Goal: Check status: Check status

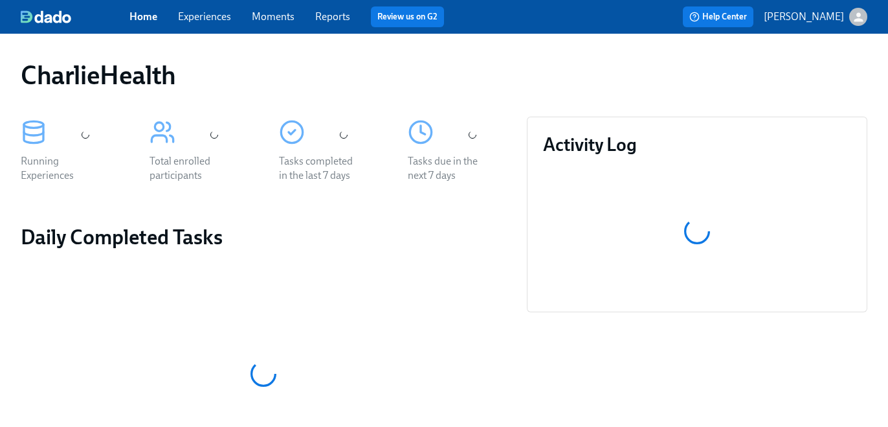
click at [176, 17] on div "Home Experiences Moments Reports Review us on G2" at bounding box center [313, 16] width 369 height 21
click at [188, 17] on link "Experiences" at bounding box center [204, 16] width 53 height 12
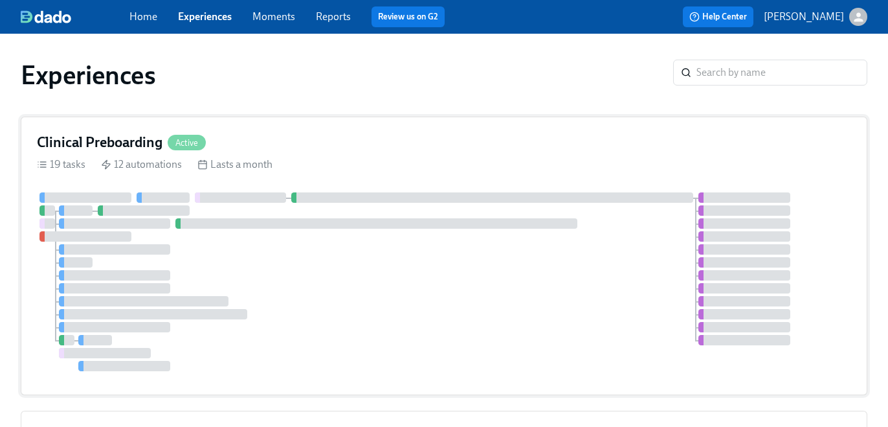
click at [201, 203] on div at bounding box center [444, 281] width 814 height 179
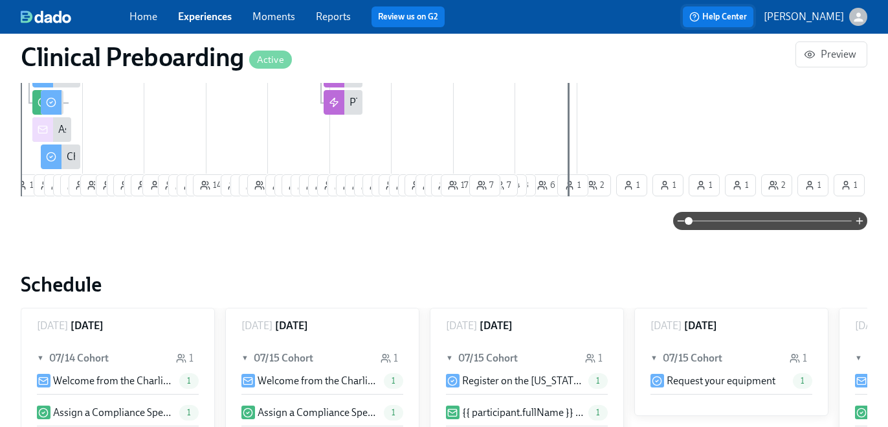
scroll to position [832, 0]
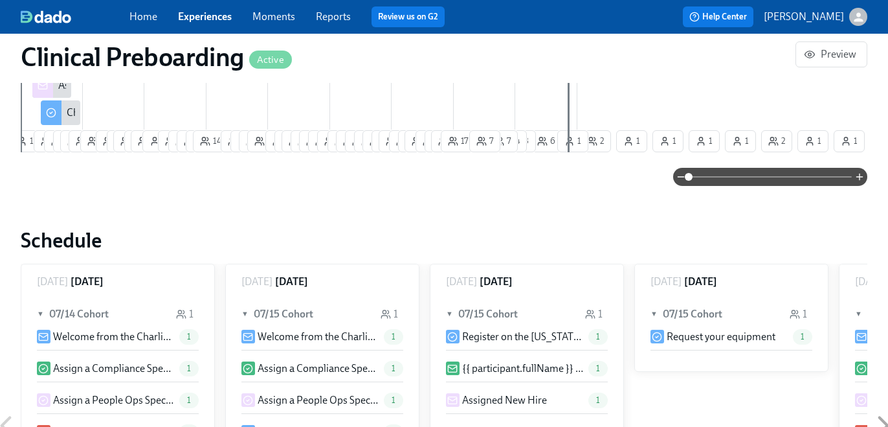
paste input "[PERSON_NAME]"
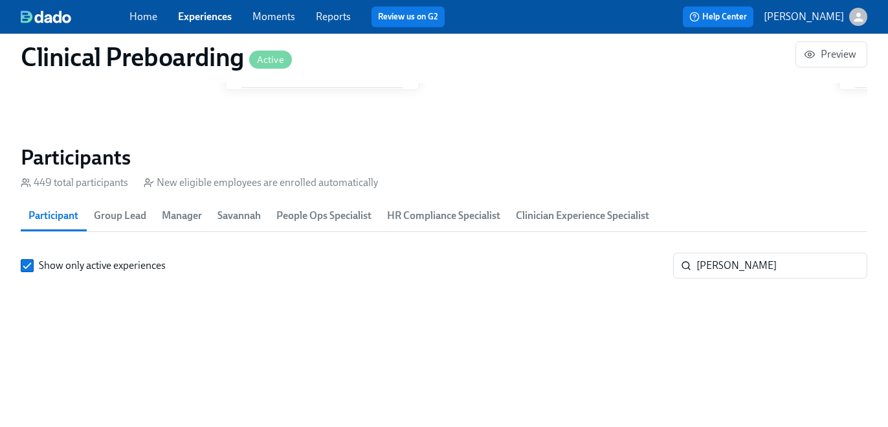
scroll to position [0, 15132]
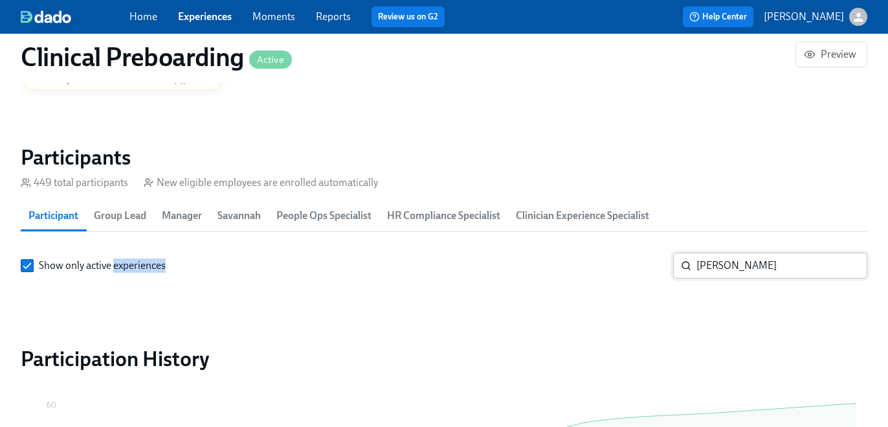
click at [715, 258] on input "[PERSON_NAME]" at bounding box center [782, 265] width 171 height 26
click at [714, 271] on input "[PERSON_NAME]" at bounding box center [782, 265] width 171 height 26
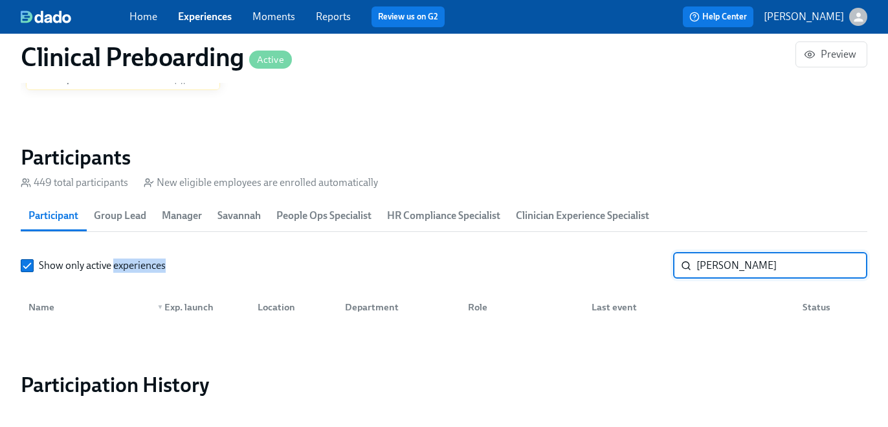
click at [714, 271] on input "[PERSON_NAME]" at bounding box center [782, 265] width 171 height 26
type input "stella"
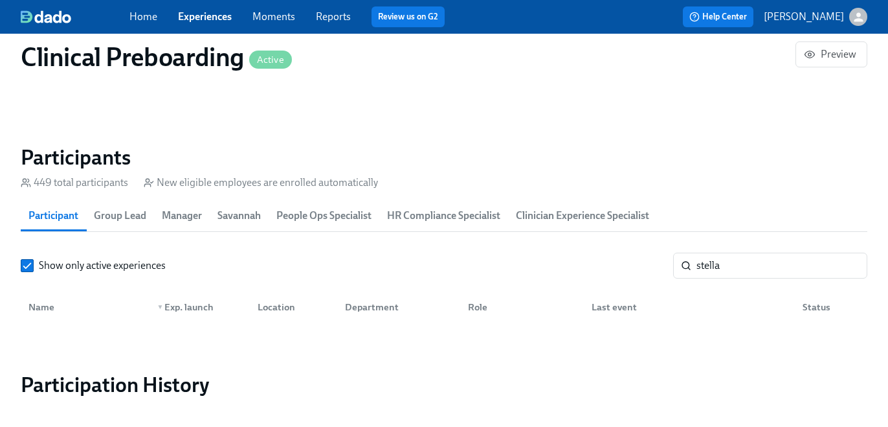
click at [200, 18] on link "Experiences" at bounding box center [205, 16] width 54 height 12
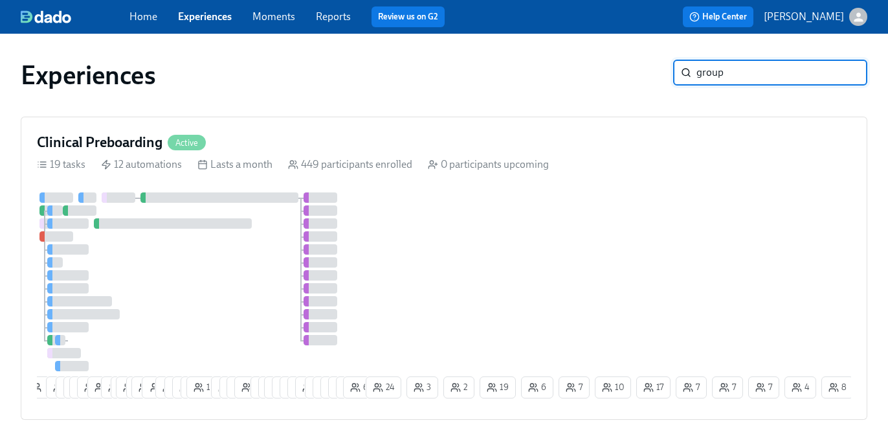
type input "group"
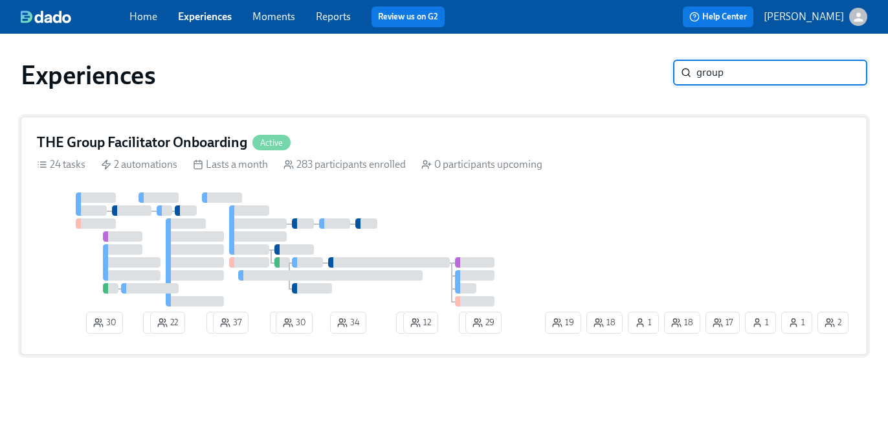
click at [668, 122] on div "THE Group Facilitator Onboarding Active 24 tasks 2 automations Lasts a month 28…" at bounding box center [444, 236] width 847 height 238
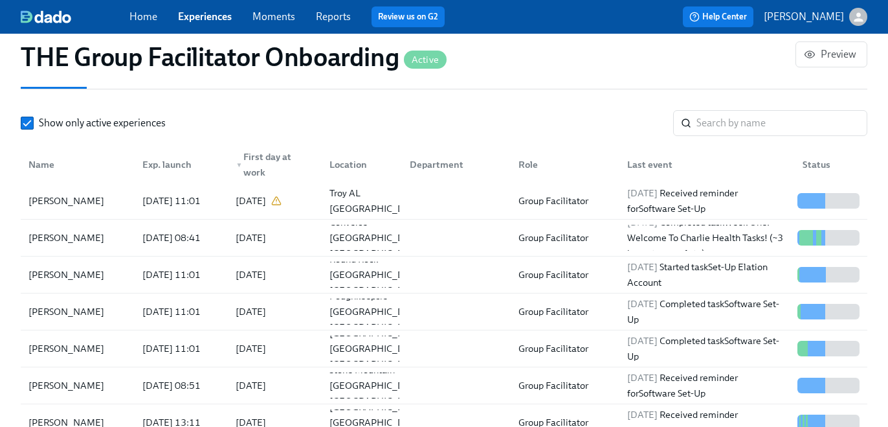
scroll to position [1189, 0]
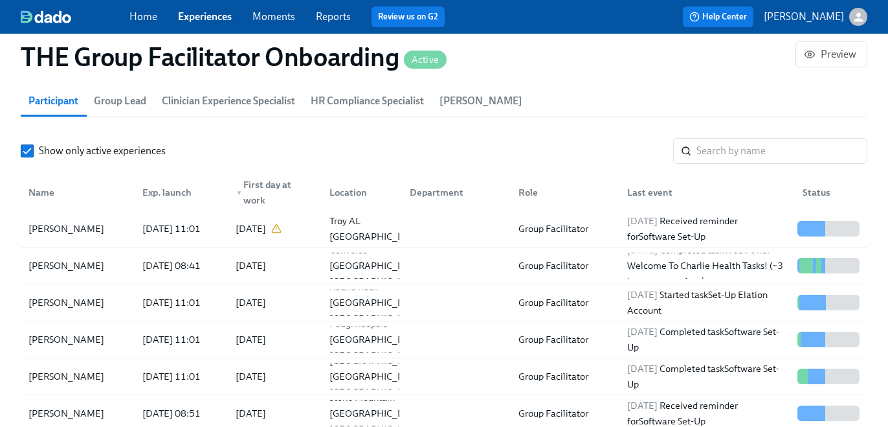
click at [322, 92] on span "HR Compliance Specialist" at bounding box center [367, 101] width 113 height 18
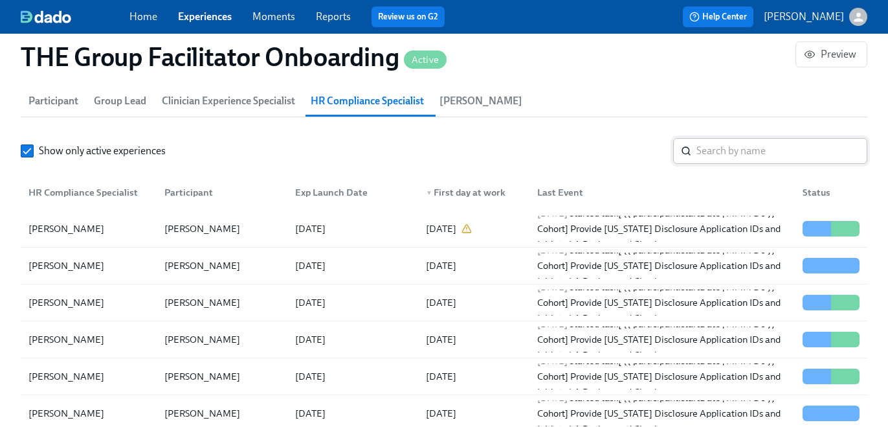
click at [721, 158] on input "search" at bounding box center [782, 151] width 171 height 26
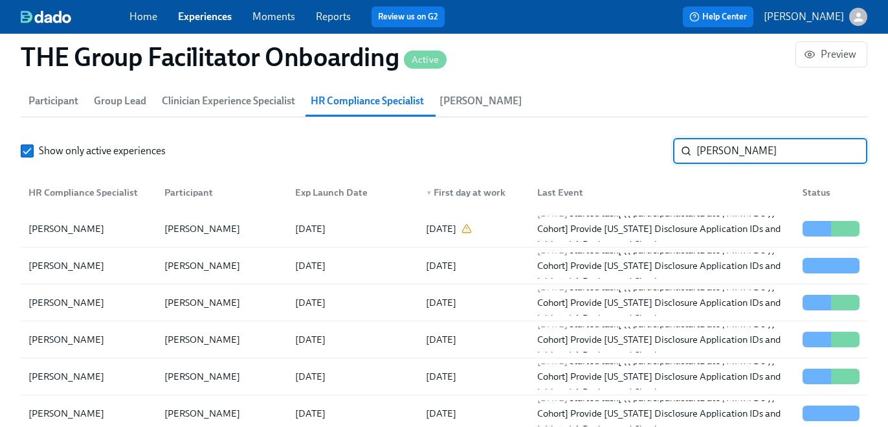
type input "[PERSON_NAME]"
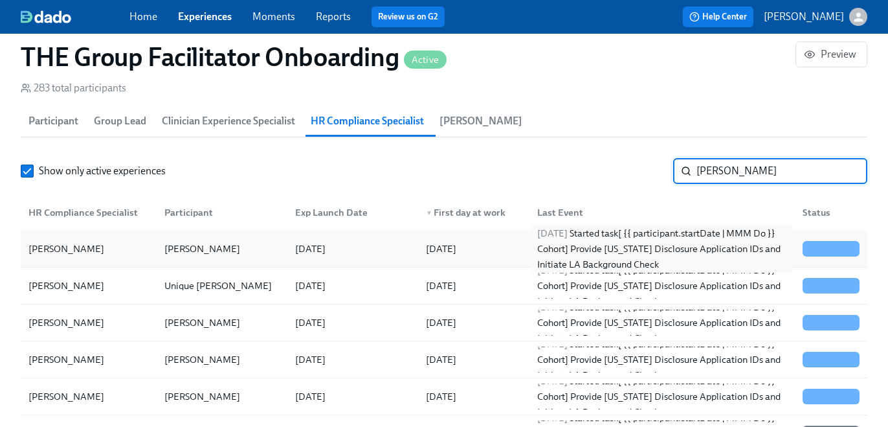
scroll to position [1163, 0]
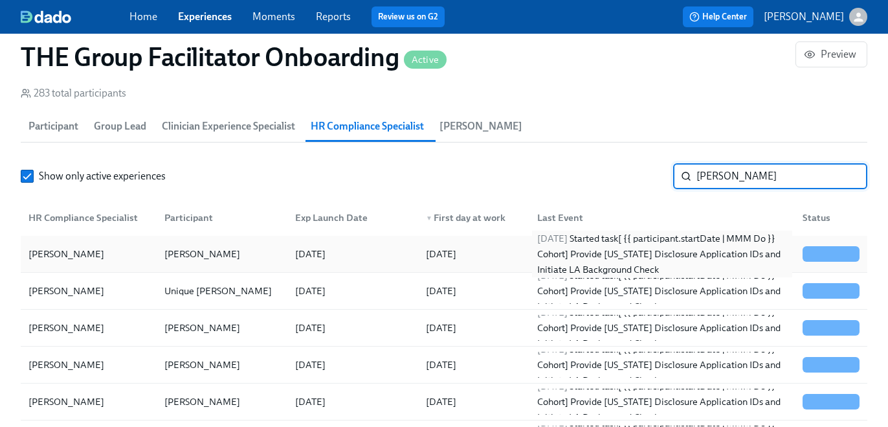
click at [732, 251] on div "[DATE] Started task [ {{ participant.startDate | MMM Do }} Cohort] Provide [US_…" at bounding box center [662, 253] width 260 height 47
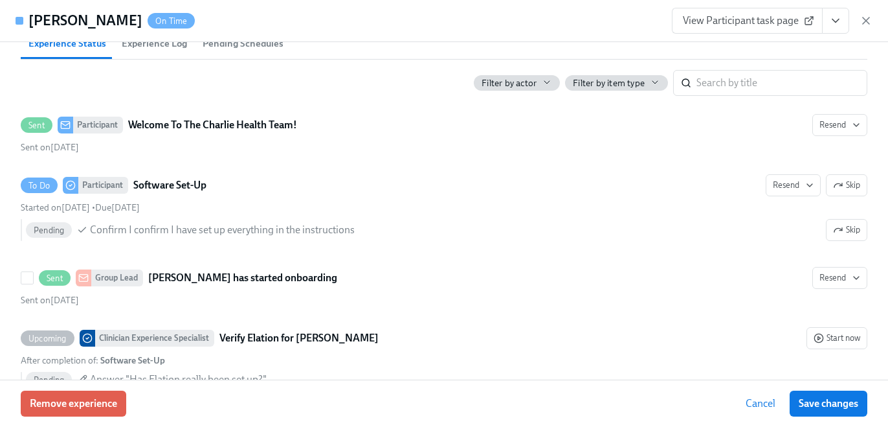
scroll to position [464, 0]
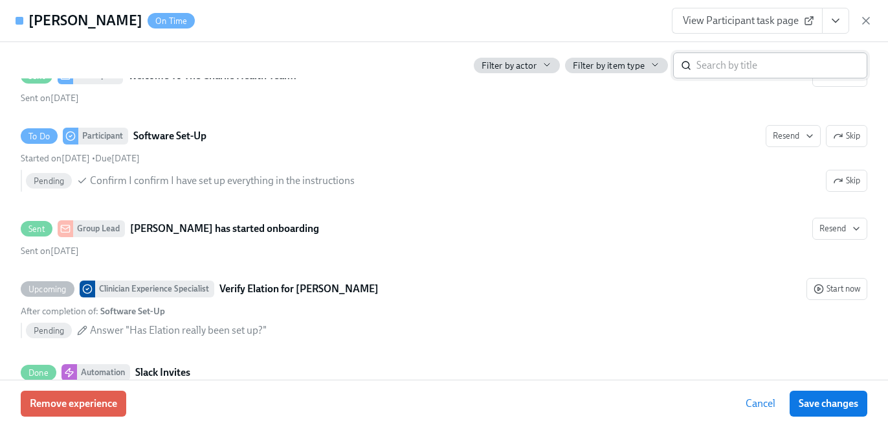
click at [748, 65] on input "search" at bounding box center [782, 65] width 171 height 26
type input "[US_STATE]"
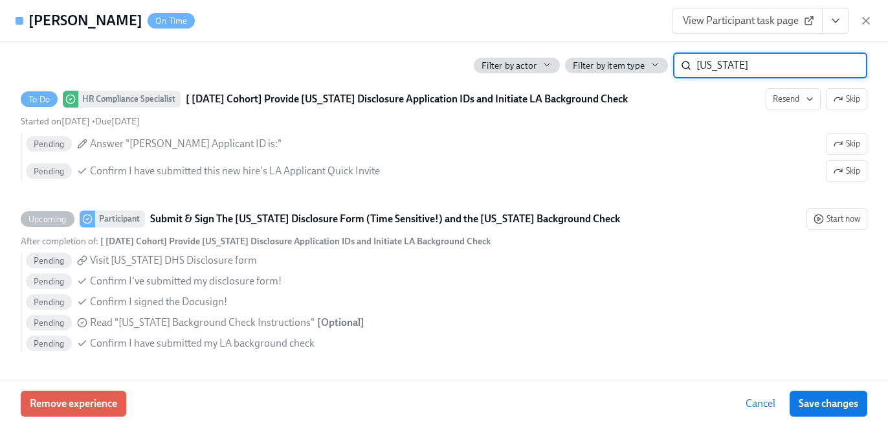
scroll to position [440, 0]
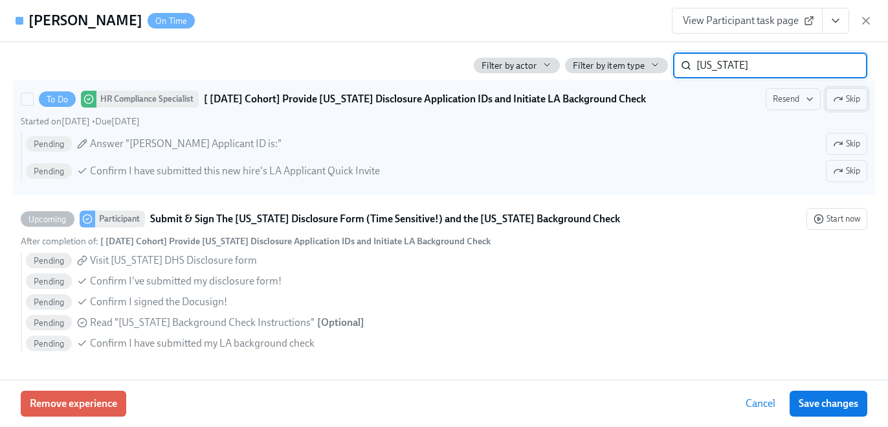
click at [851, 96] on span "Skip" at bounding box center [846, 99] width 27 height 13
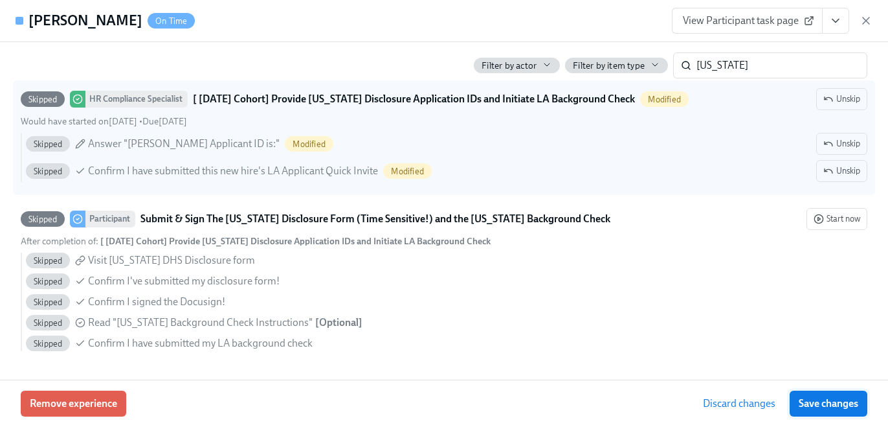
click at [834, 397] on span "Save changes" at bounding box center [829, 403] width 60 height 13
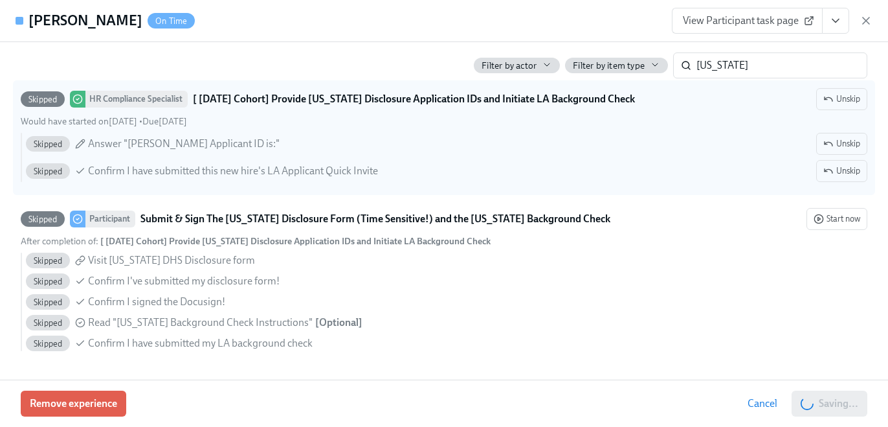
scroll to position [0, 18372]
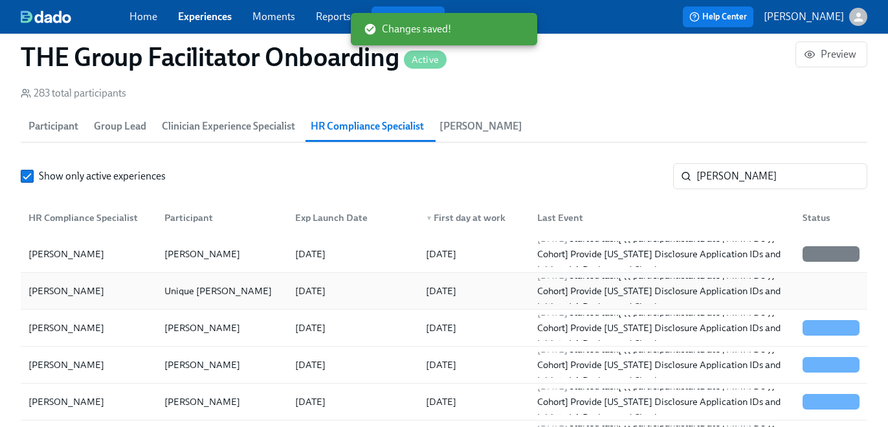
click at [829, 297] on div at bounding box center [828, 291] width 73 height 26
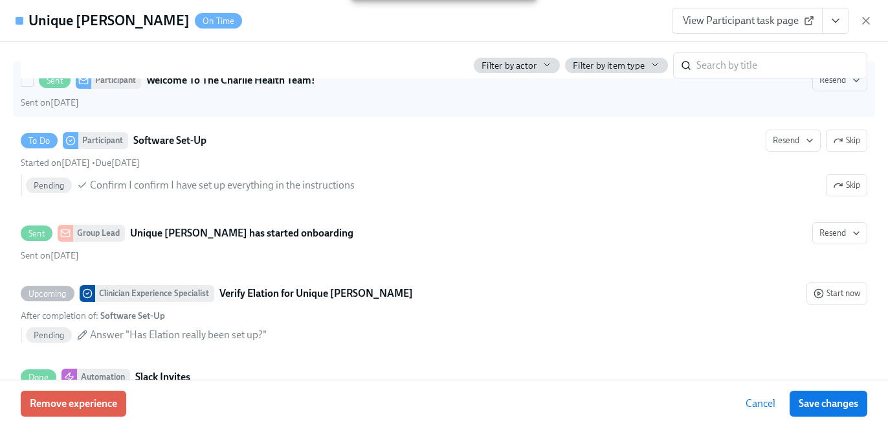
scroll to position [442, 0]
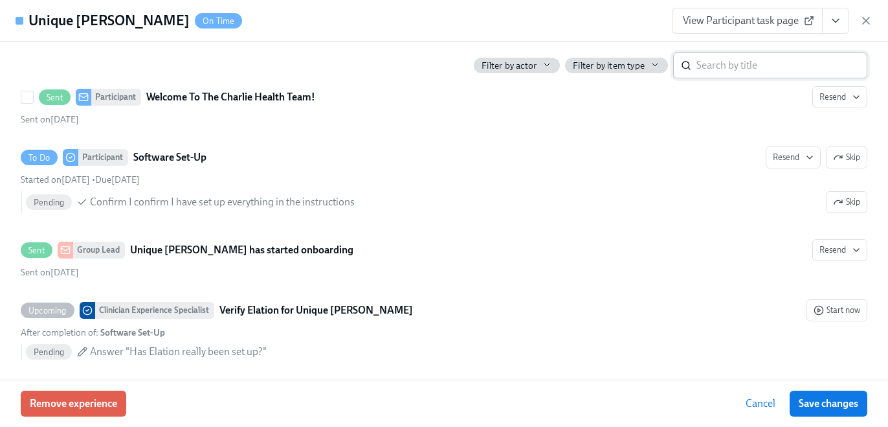
click at [754, 71] on input "search" at bounding box center [782, 65] width 171 height 26
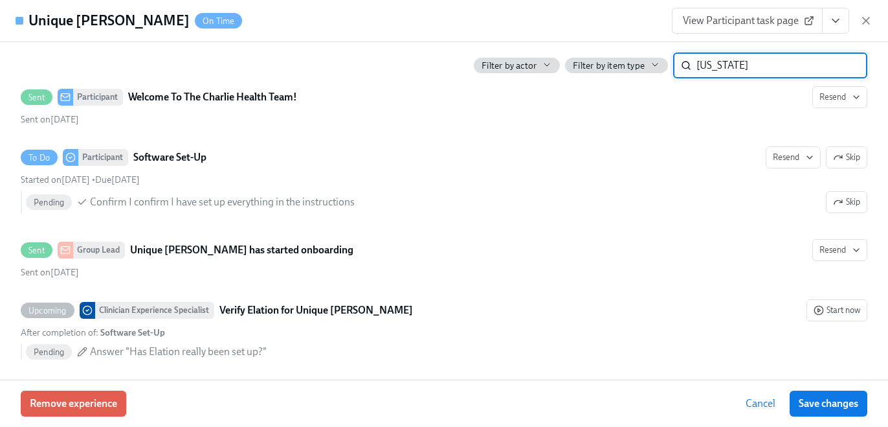
type input "[US_STATE]"
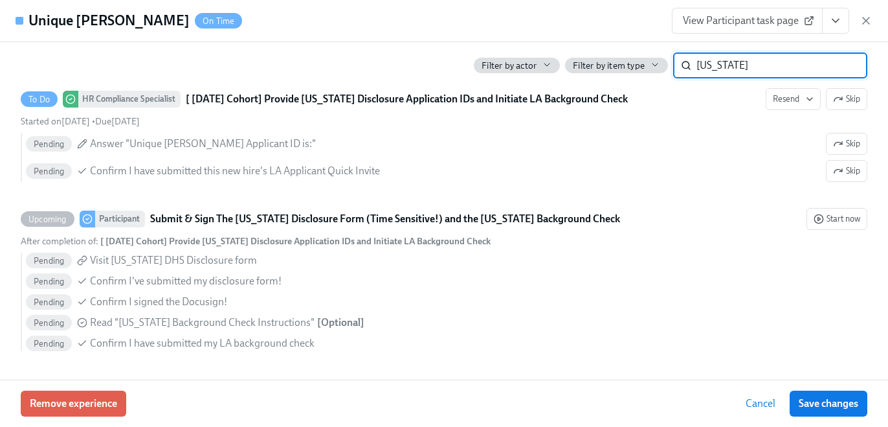
scroll to position [440, 0]
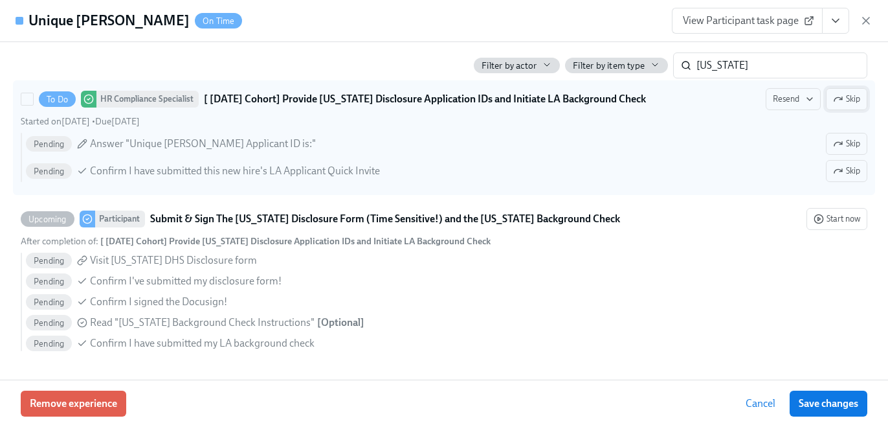
click at [851, 104] on span "Skip" at bounding box center [846, 99] width 27 height 13
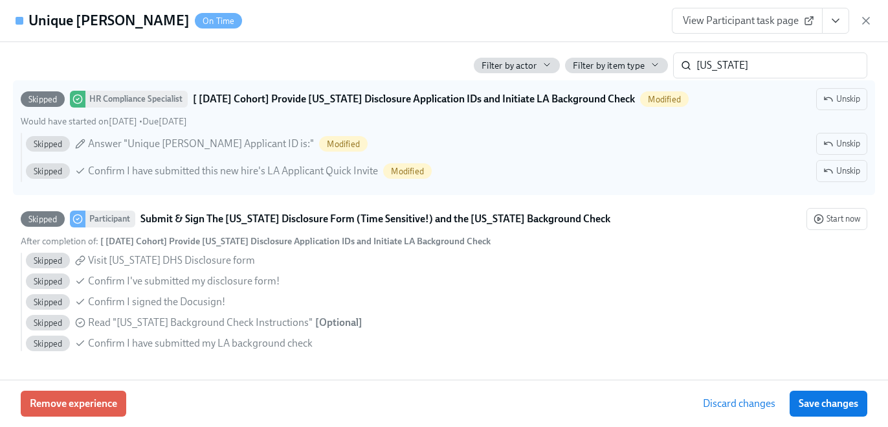
drag, startPoint x: 825, startPoint y: 395, endPoint x: 135, endPoint y: 3, distance: 793.5
click at [825, 395] on button "Save changes" at bounding box center [829, 403] width 78 height 26
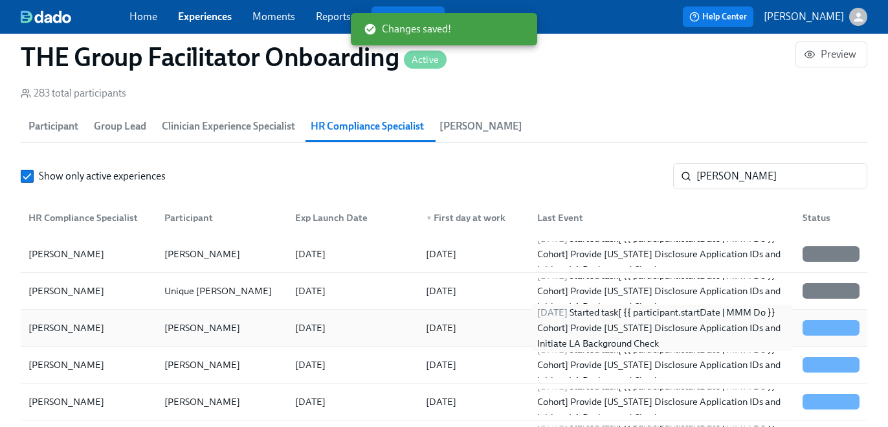
click at [770, 320] on div "[DATE] Started task [ {{ participant.startDate | MMM Do }} Cohort] Provide [US_…" at bounding box center [662, 327] width 260 height 47
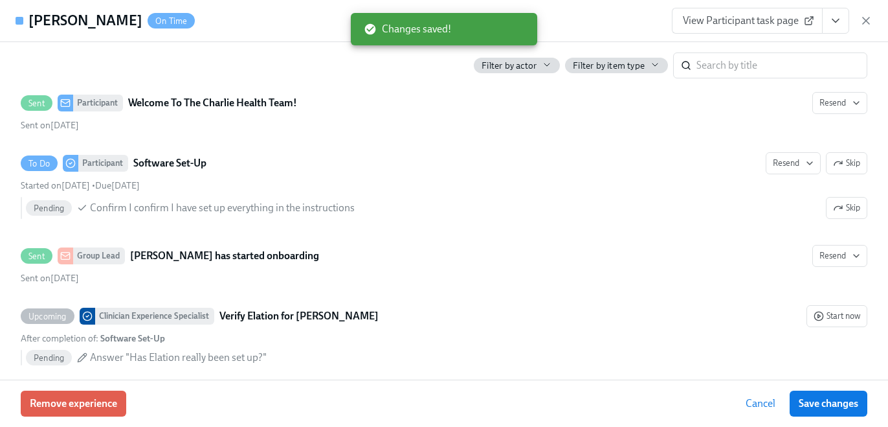
scroll to position [473, 0]
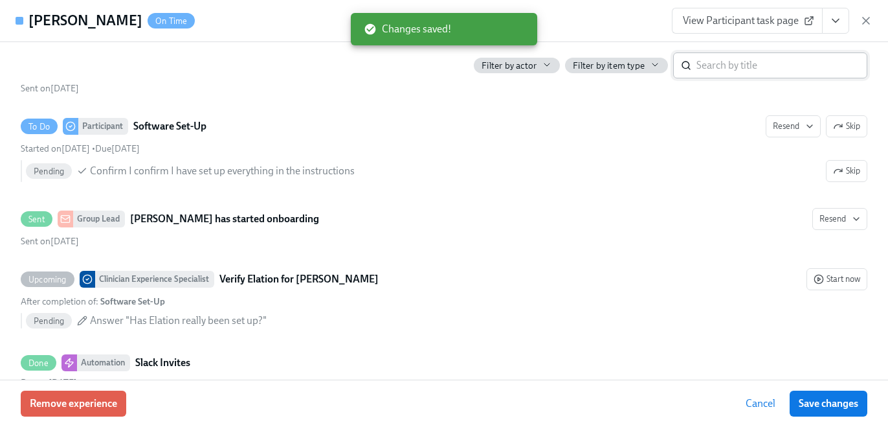
click at [736, 72] on input "search" at bounding box center [782, 65] width 171 height 26
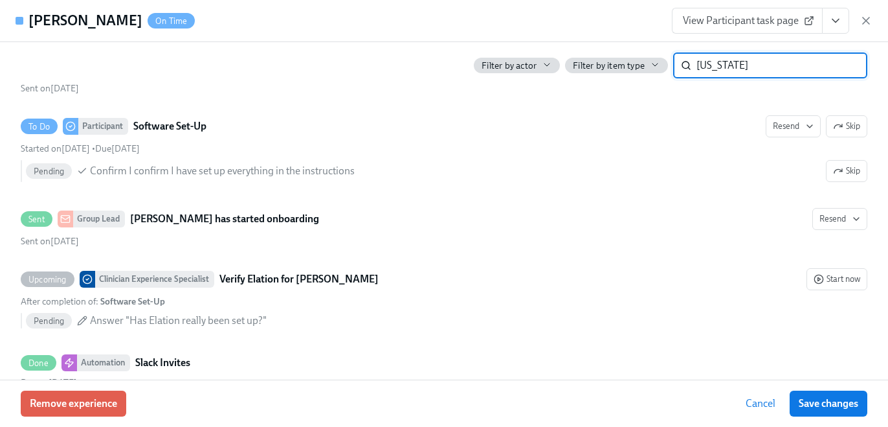
type input "[US_STATE]"
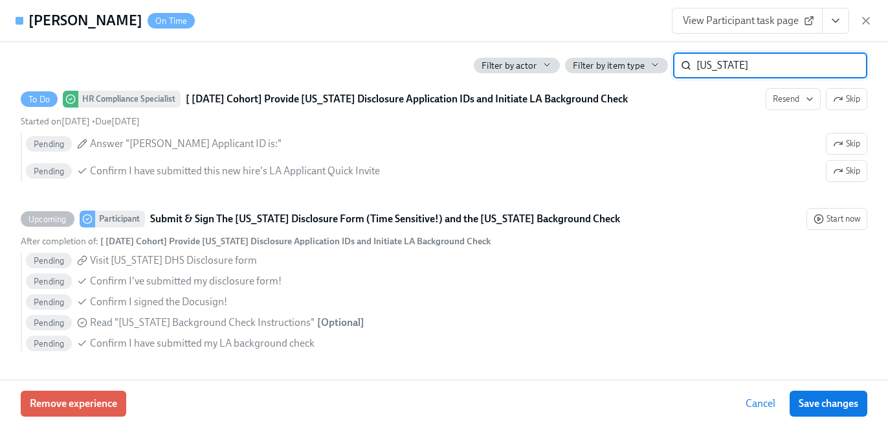
scroll to position [440, 0]
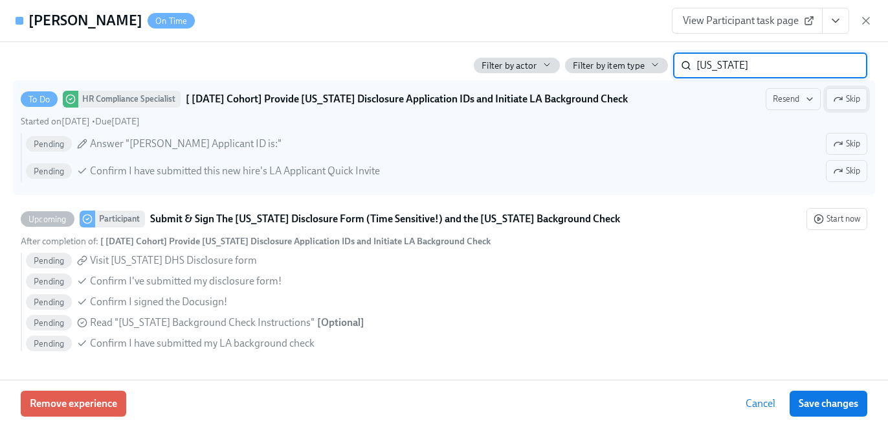
click at [858, 101] on span "Skip" at bounding box center [846, 99] width 27 height 13
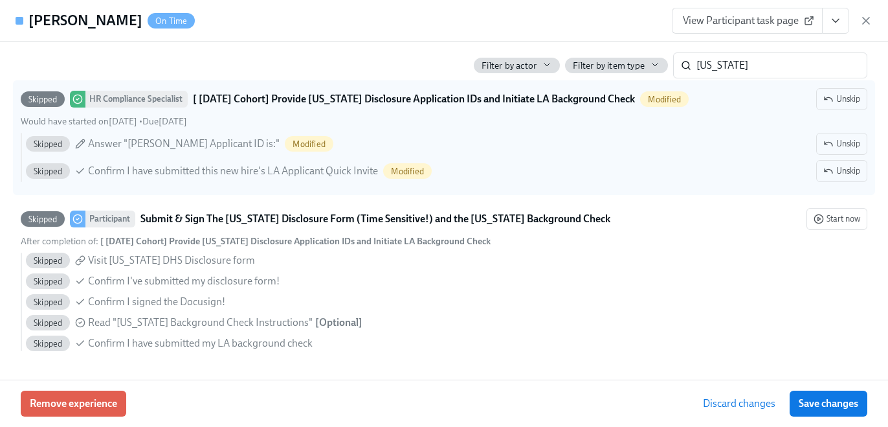
drag, startPoint x: 808, startPoint y: 401, endPoint x: 400, endPoint y: 0, distance: 572.2
click at [808, 401] on span "Save changes" at bounding box center [829, 403] width 60 height 13
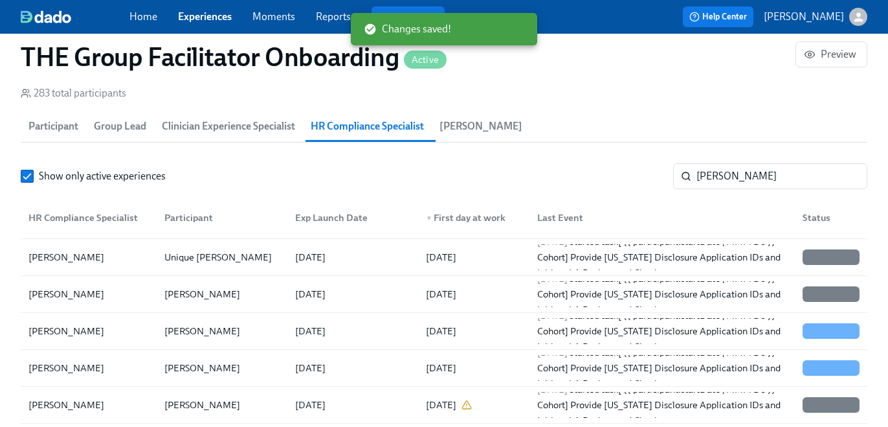
scroll to position [49, 0]
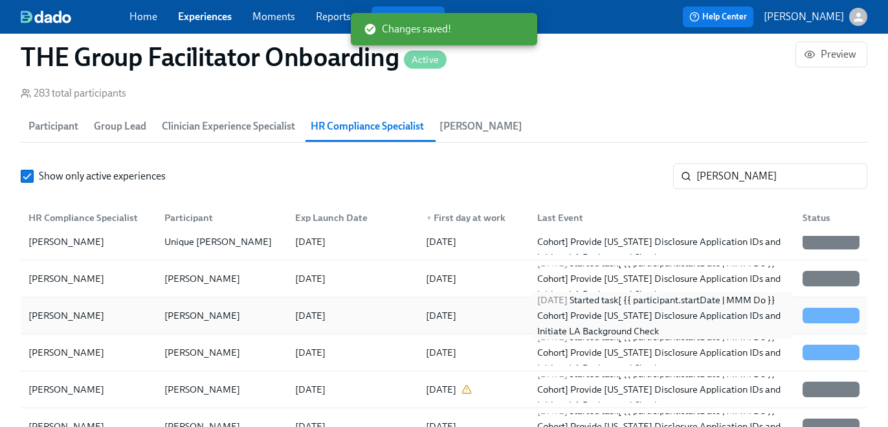
click at [693, 317] on div "[DATE] Started task [ {{ participant.startDate | MMM Do }} Cohort] Provide [US_…" at bounding box center [662, 315] width 260 height 47
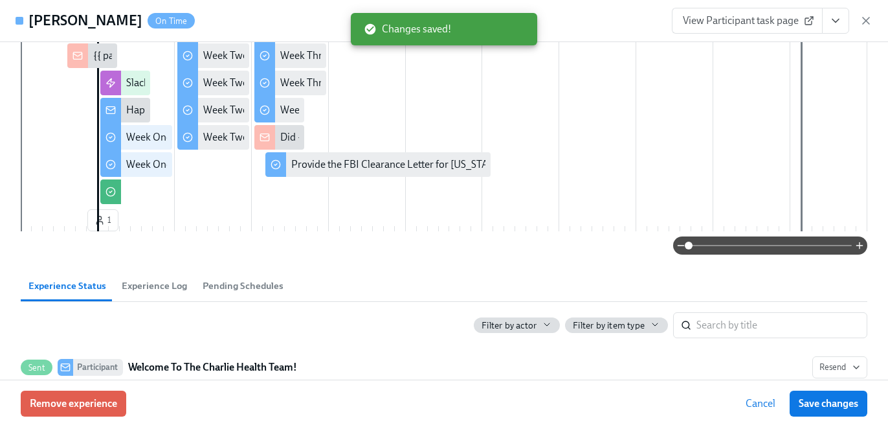
scroll to position [278, 0]
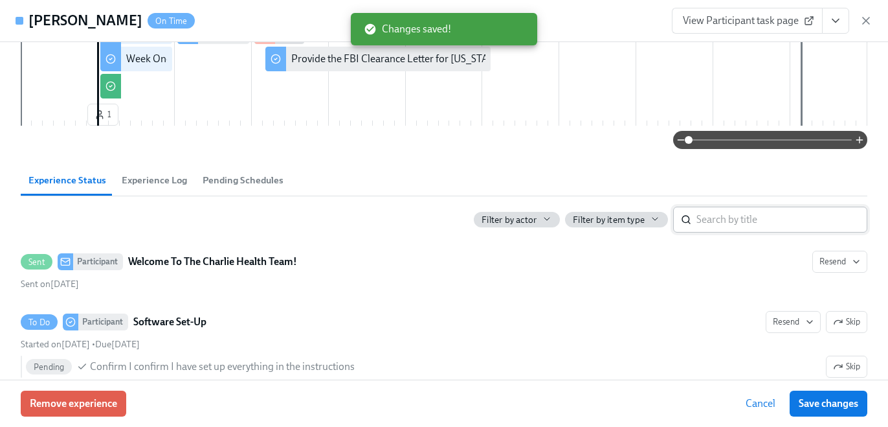
click at [739, 213] on input "search" at bounding box center [782, 220] width 171 height 26
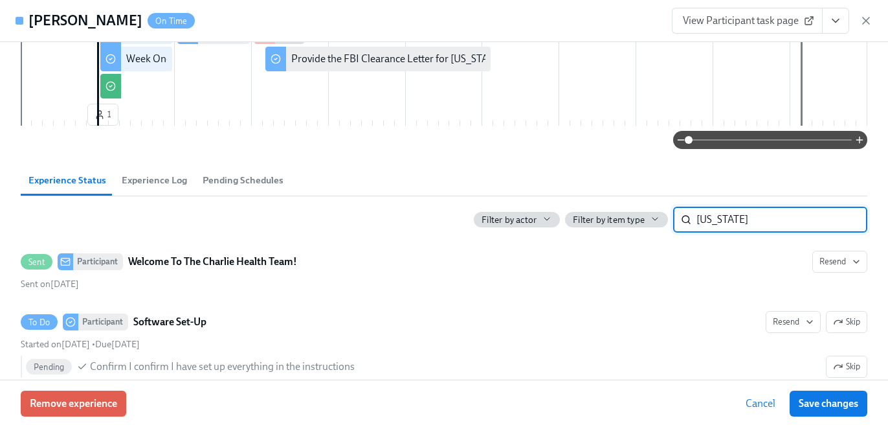
type input "[US_STATE]"
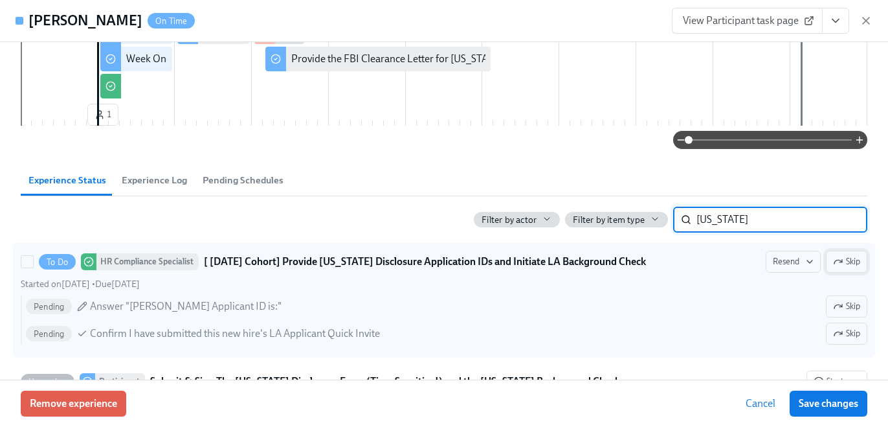
click at [847, 254] on button "Skip" at bounding box center [846, 262] width 41 height 22
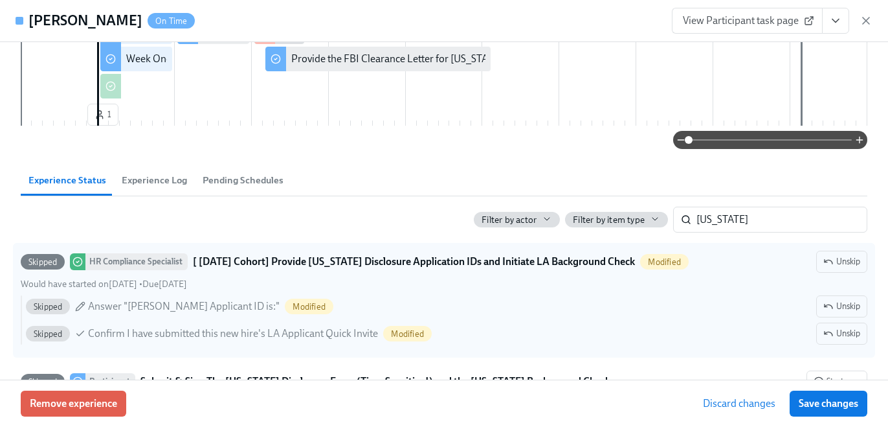
click at [834, 400] on span "Save changes" at bounding box center [829, 403] width 60 height 13
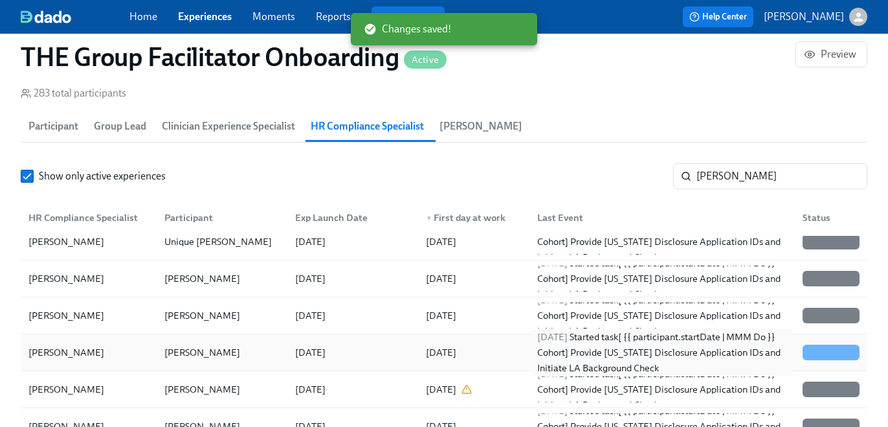
click at [646, 353] on div "[DATE] Started task [ {{ participant.startDate | MMM Do }} Cohort] Provide [US_…" at bounding box center [662, 352] width 260 height 47
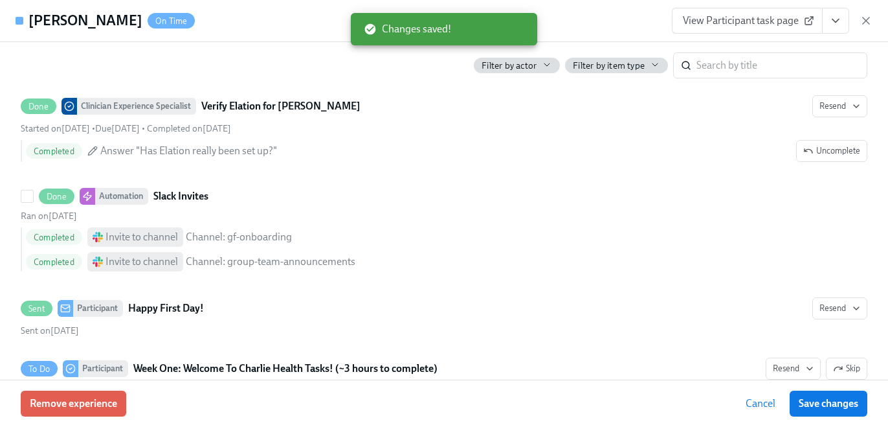
scroll to position [654, 0]
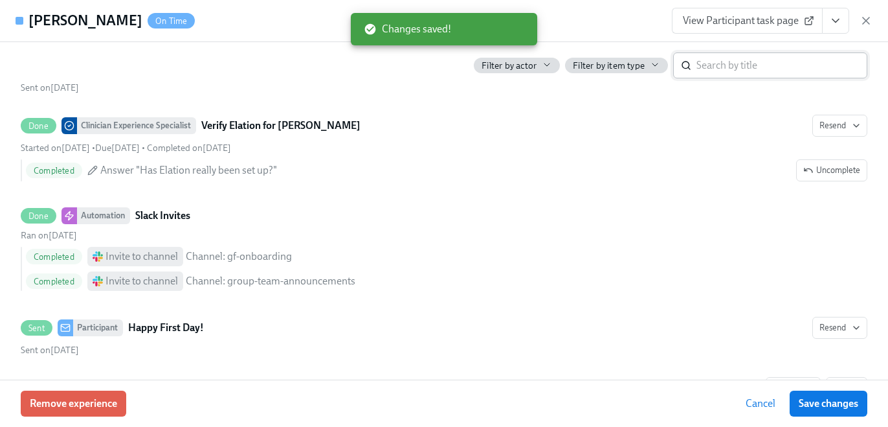
click at [752, 64] on input "search" at bounding box center [782, 65] width 171 height 26
type input "[US_STATE]"
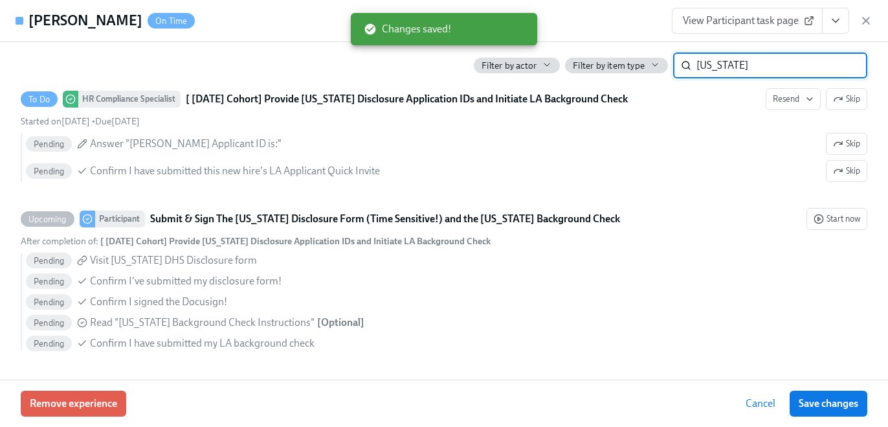
scroll to position [467, 0]
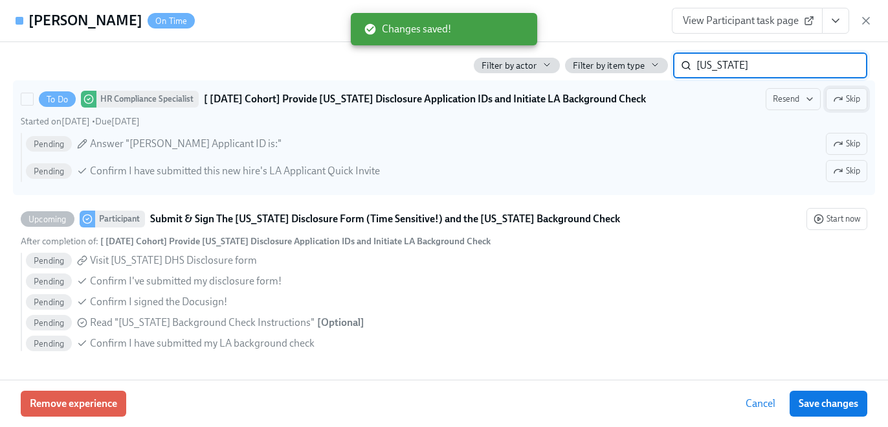
click at [842, 100] on icon "button" at bounding box center [838, 99] width 10 height 10
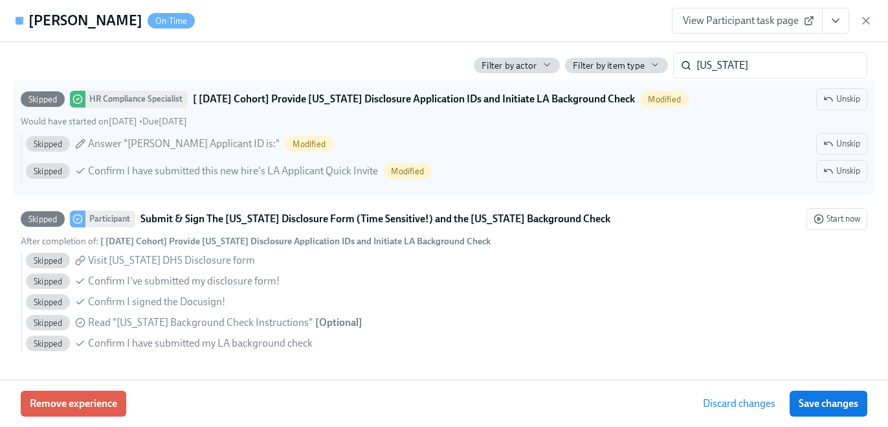
click at [837, 405] on span "Save changes" at bounding box center [829, 403] width 60 height 13
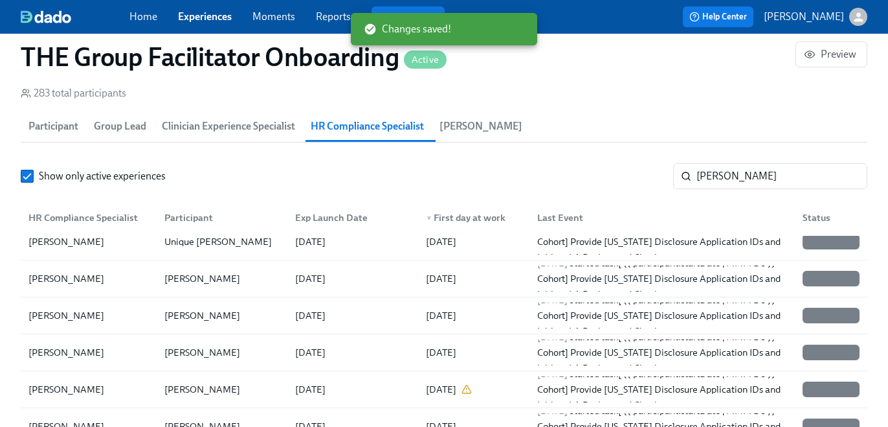
click at [221, 25] on div "Home Experiences Moments Reports Review us on G2" at bounding box center [313, 16] width 369 height 21
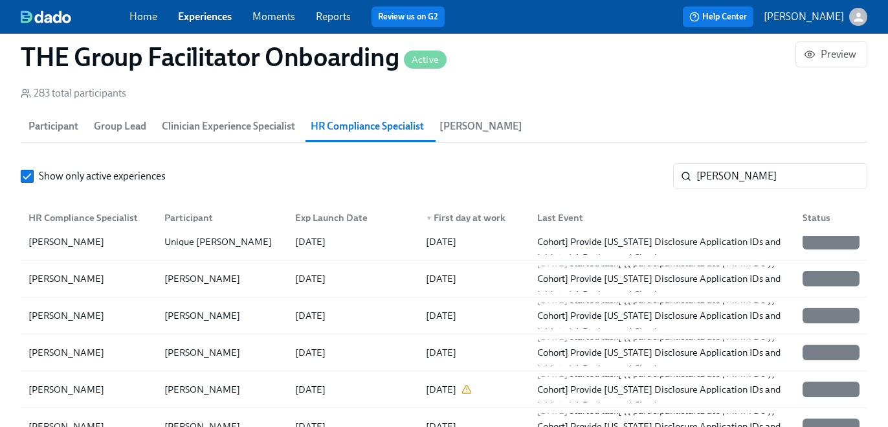
click at [219, 23] on link "Experiences" at bounding box center [205, 16] width 54 height 12
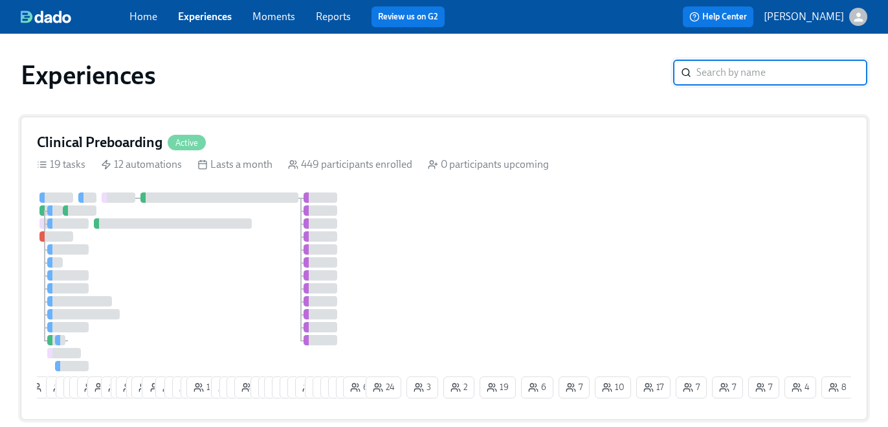
click at [681, 177] on div "Clinical Preboarding Active 19 tasks 12 automations Lasts a month 449 participa…" at bounding box center [444, 268] width 847 height 303
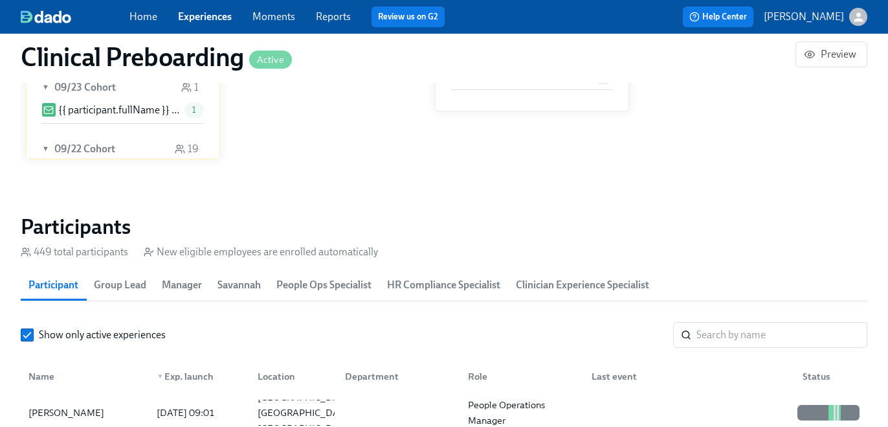
scroll to position [1250, 0]
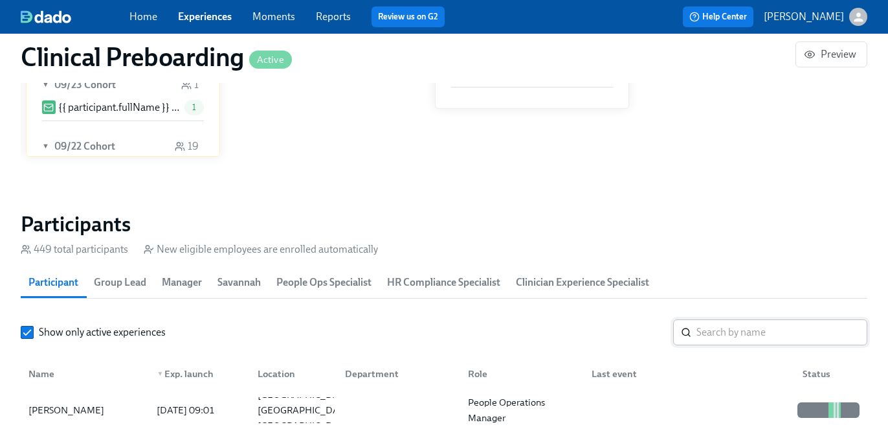
click at [713, 341] on input "search" at bounding box center [782, 332] width 171 height 26
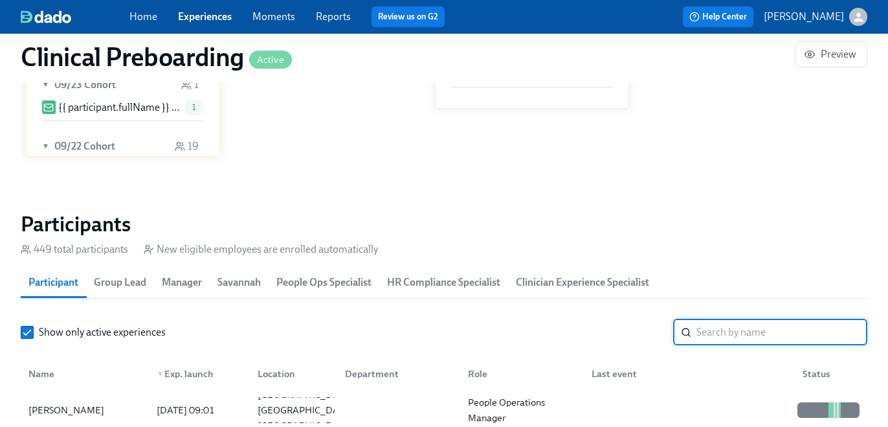
paste input "[PERSON_NAME]"
type input "[PERSON_NAME]"
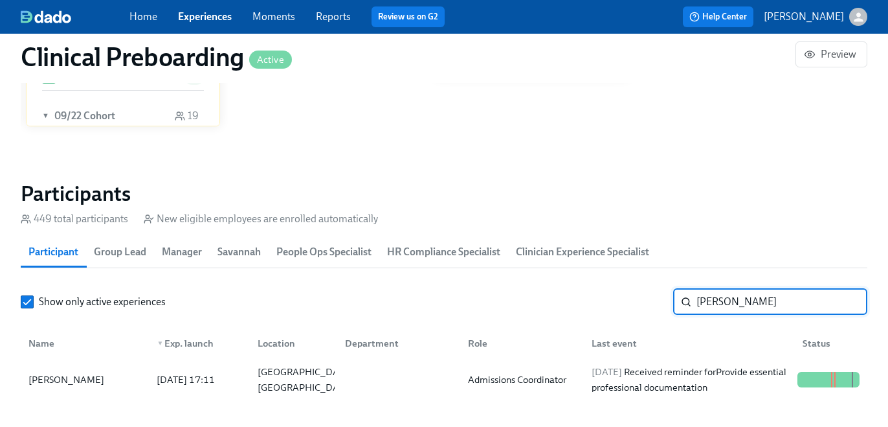
scroll to position [1333, 0]
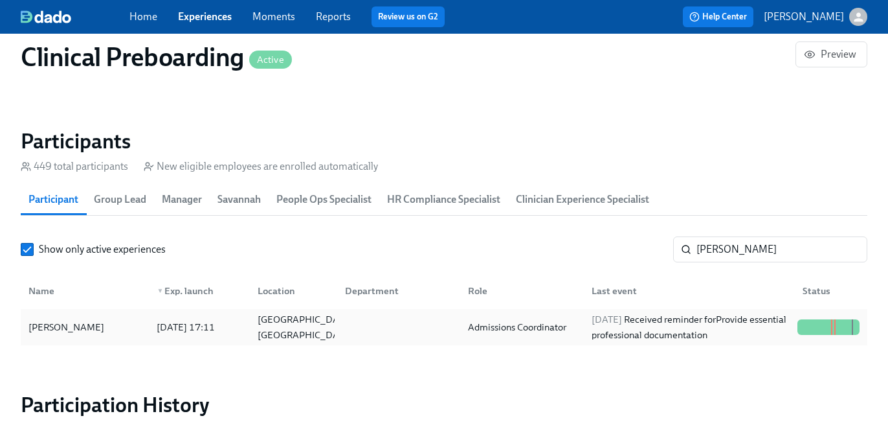
click at [638, 335] on div "[DATE] Received reminder for Provide essential professional documentation" at bounding box center [689, 326] width 206 height 31
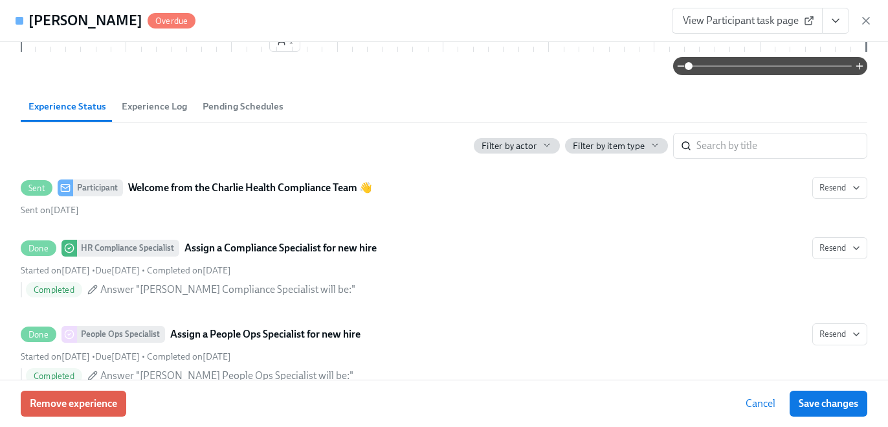
scroll to position [593, 0]
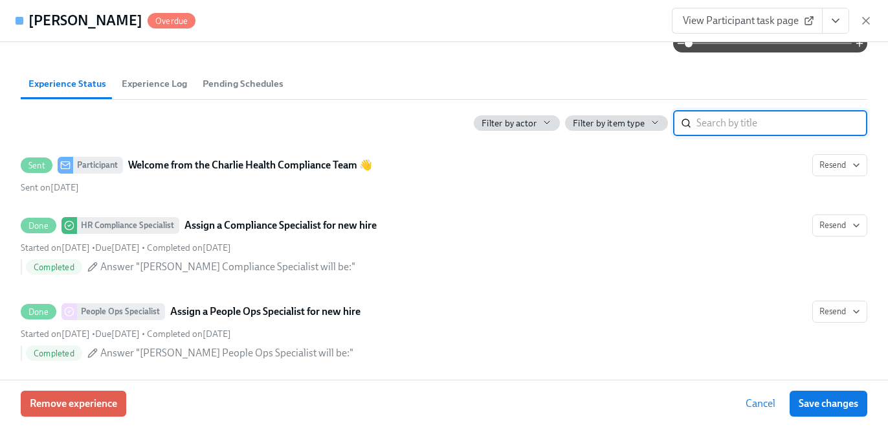
click at [737, 111] on input "search" at bounding box center [782, 123] width 171 height 26
click at [737, 119] on input "search" at bounding box center [782, 123] width 171 height 26
paste input "[PERSON_NAME]"
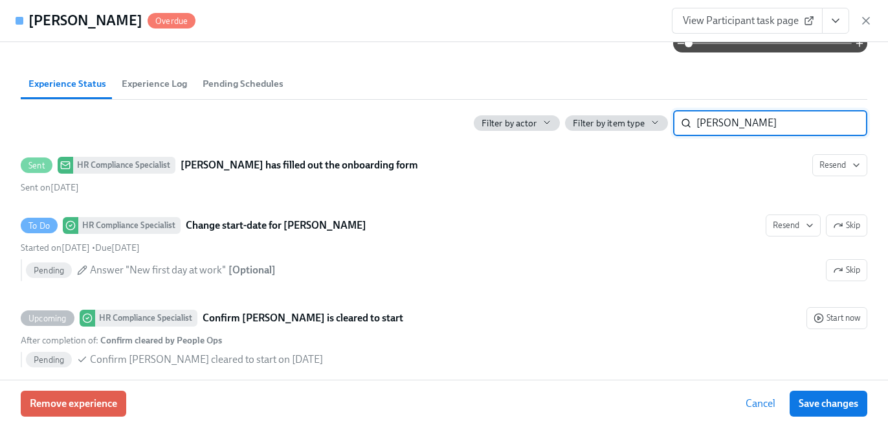
click at [722, 117] on input "[PERSON_NAME]" at bounding box center [782, 123] width 171 height 26
type input "degree"
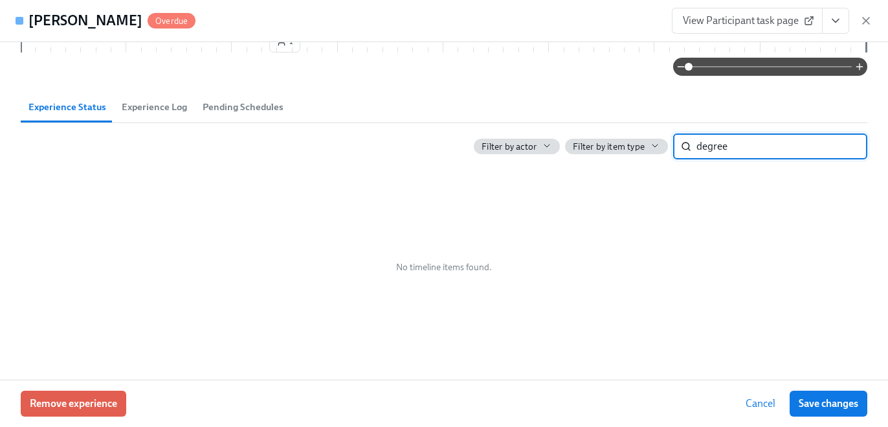
scroll to position [570, 0]
click at [735, 139] on input "degree" at bounding box center [782, 146] width 171 height 26
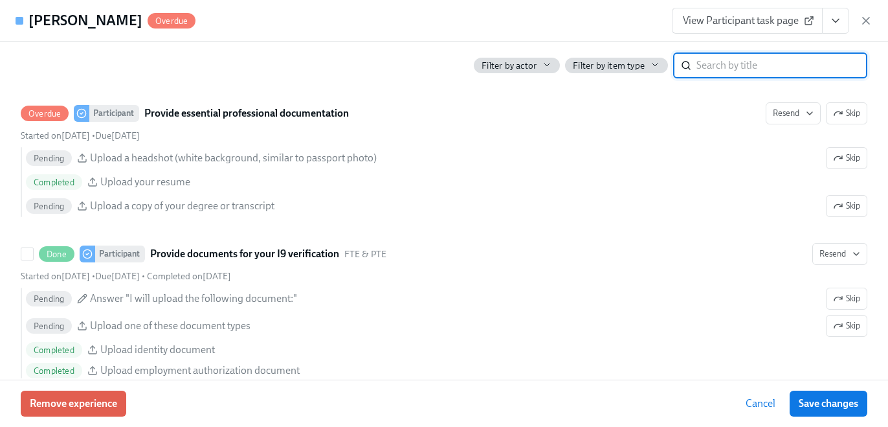
scroll to position [1403, 0]
